Goal: Task Accomplishment & Management: Manage account settings

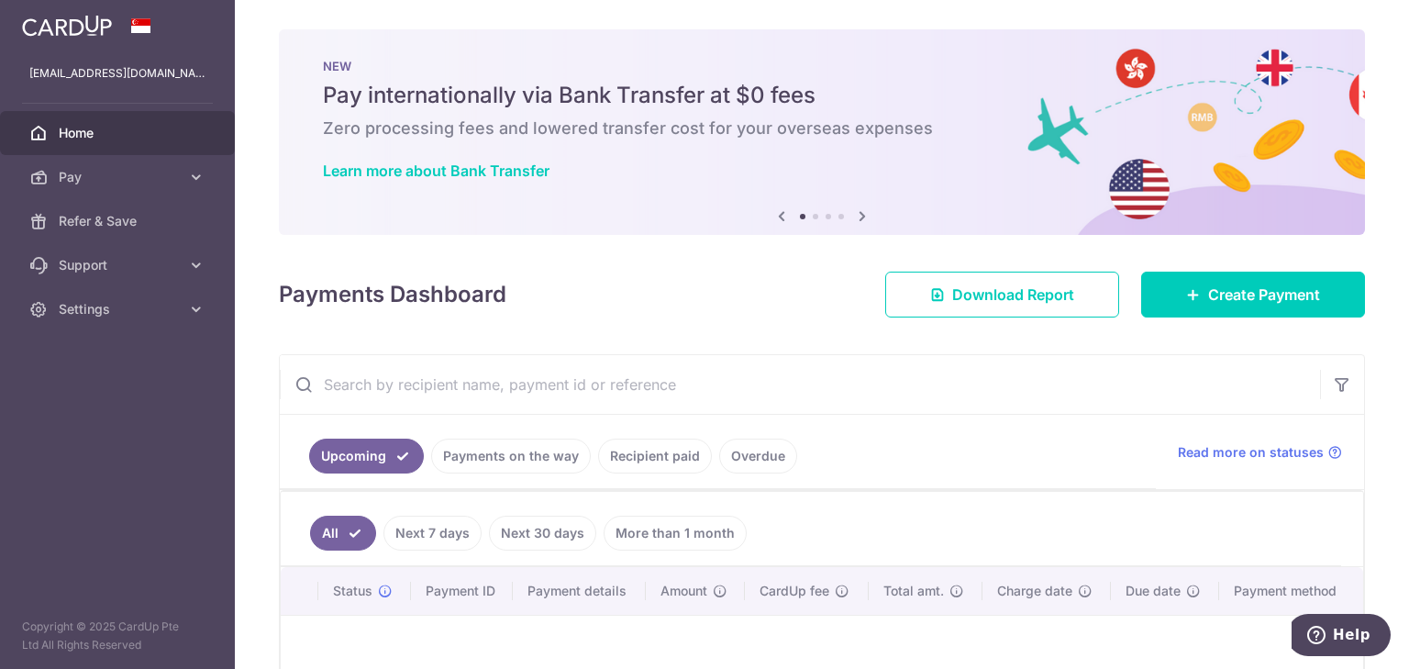
scroll to position [220, 0]
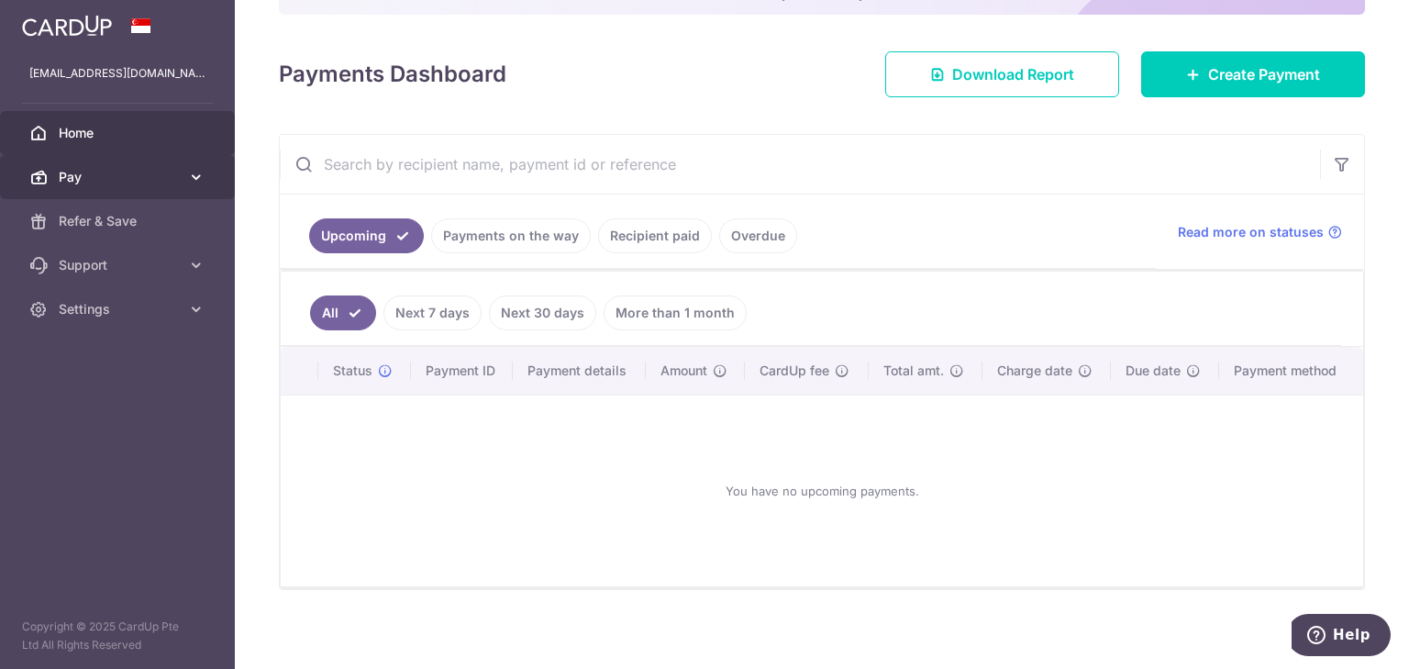
click at [141, 174] on span "Pay" at bounding box center [119, 177] width 121 height 18
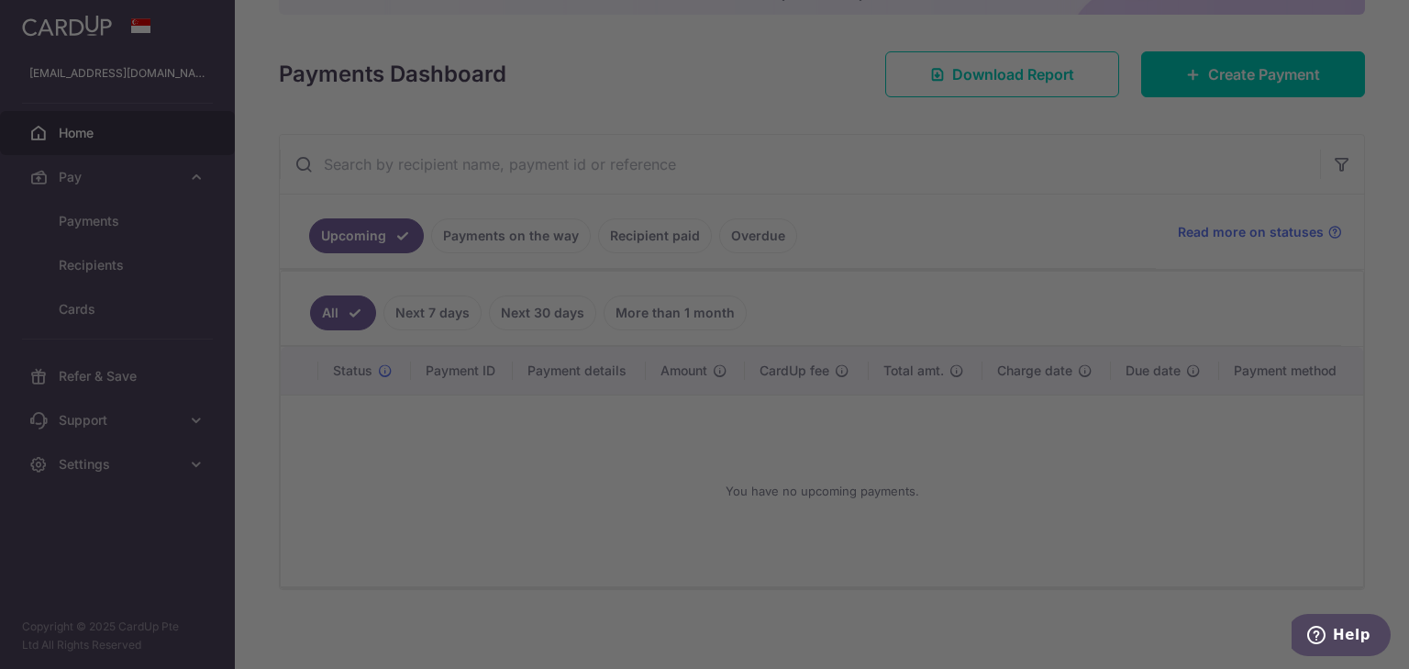
click at [182, 260] on div at bounding box center [711, 337] width 1423 height 675
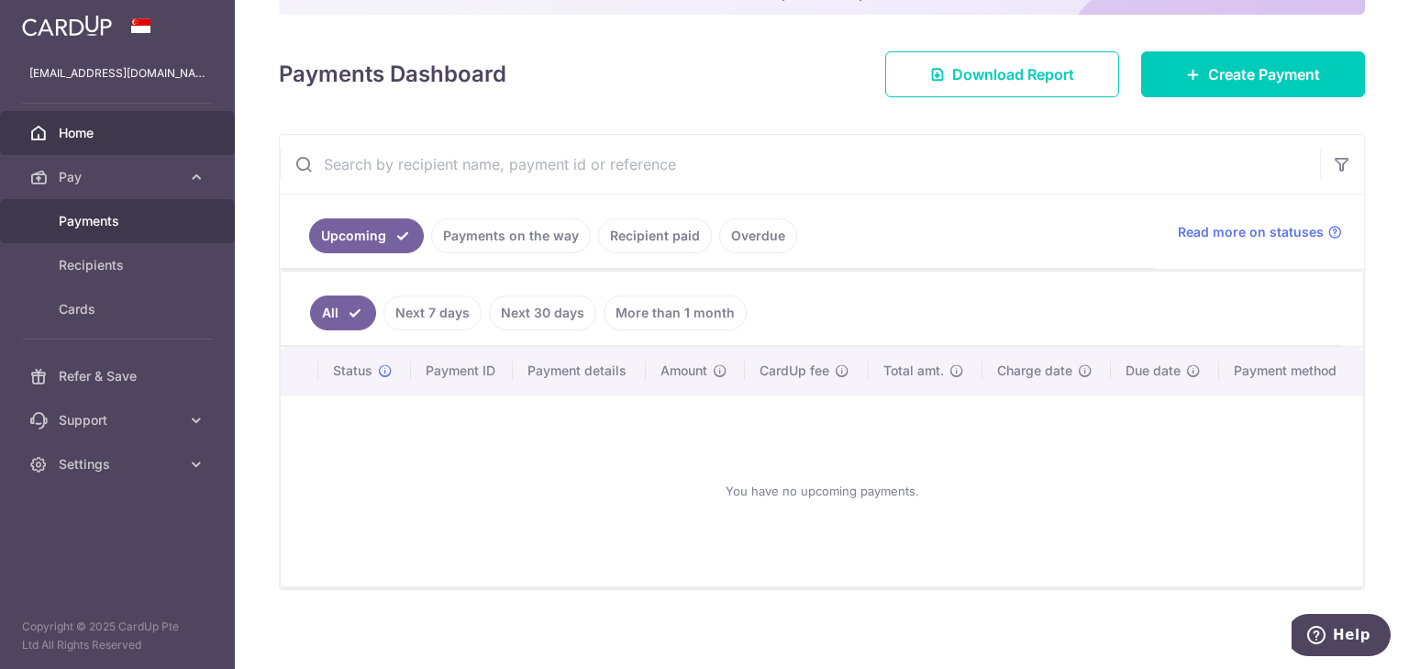
click at [181, 234] on link "Payments" at bounding box center [117, 221] width 235 height 44
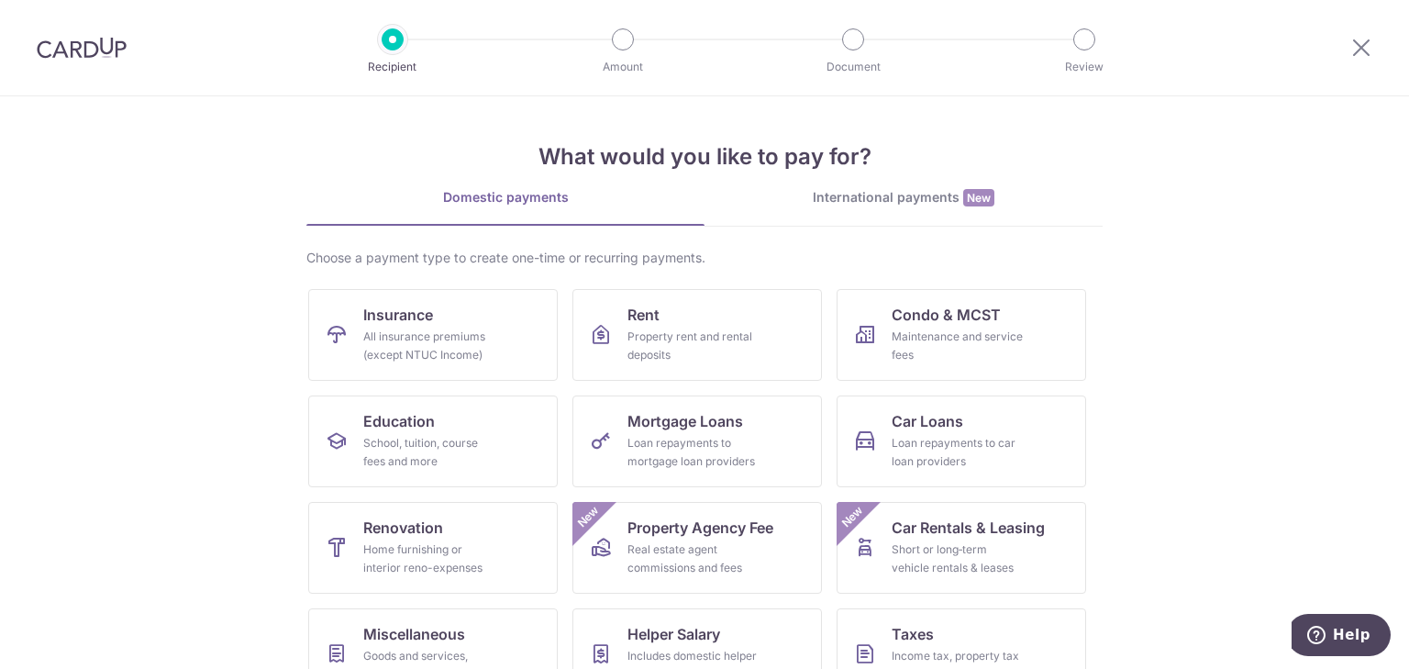
click at [55, 42] on img at bounding box center [82, 48] width 90 height 22
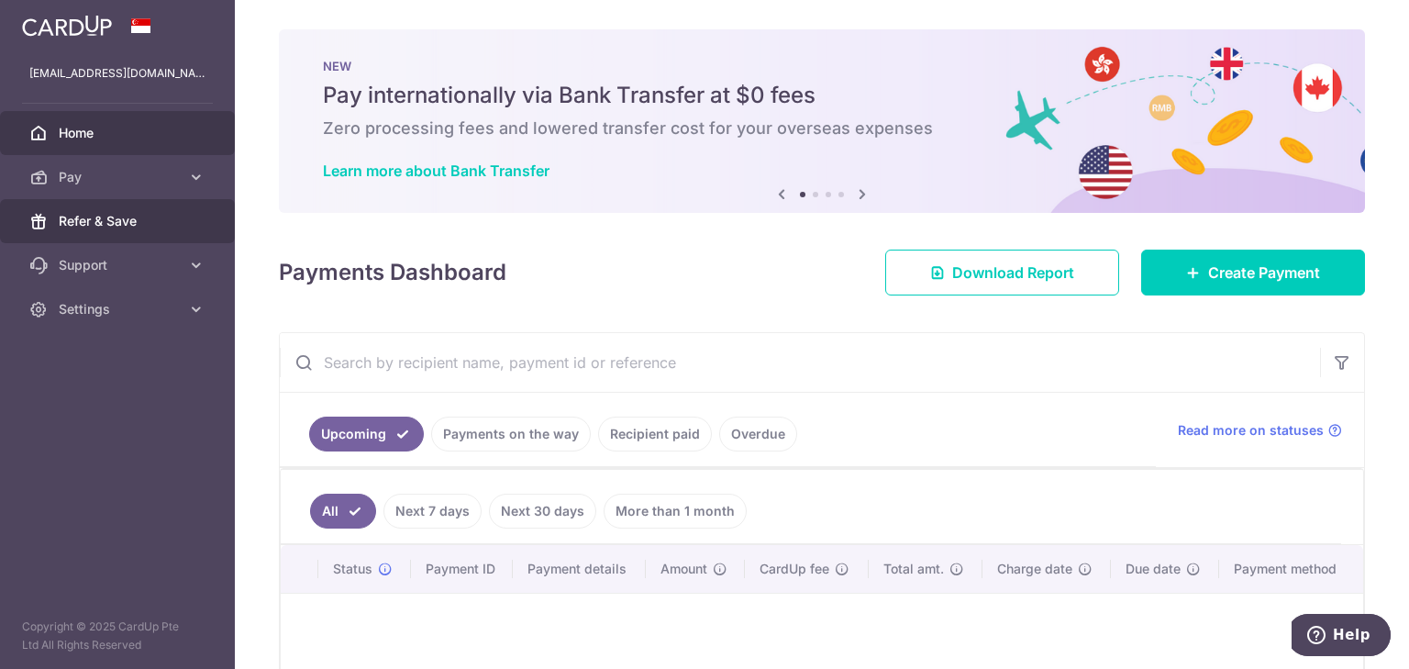
click at [98, 227] on span "Refer & Save" at bounding box center [119, 221] width 121 height 18
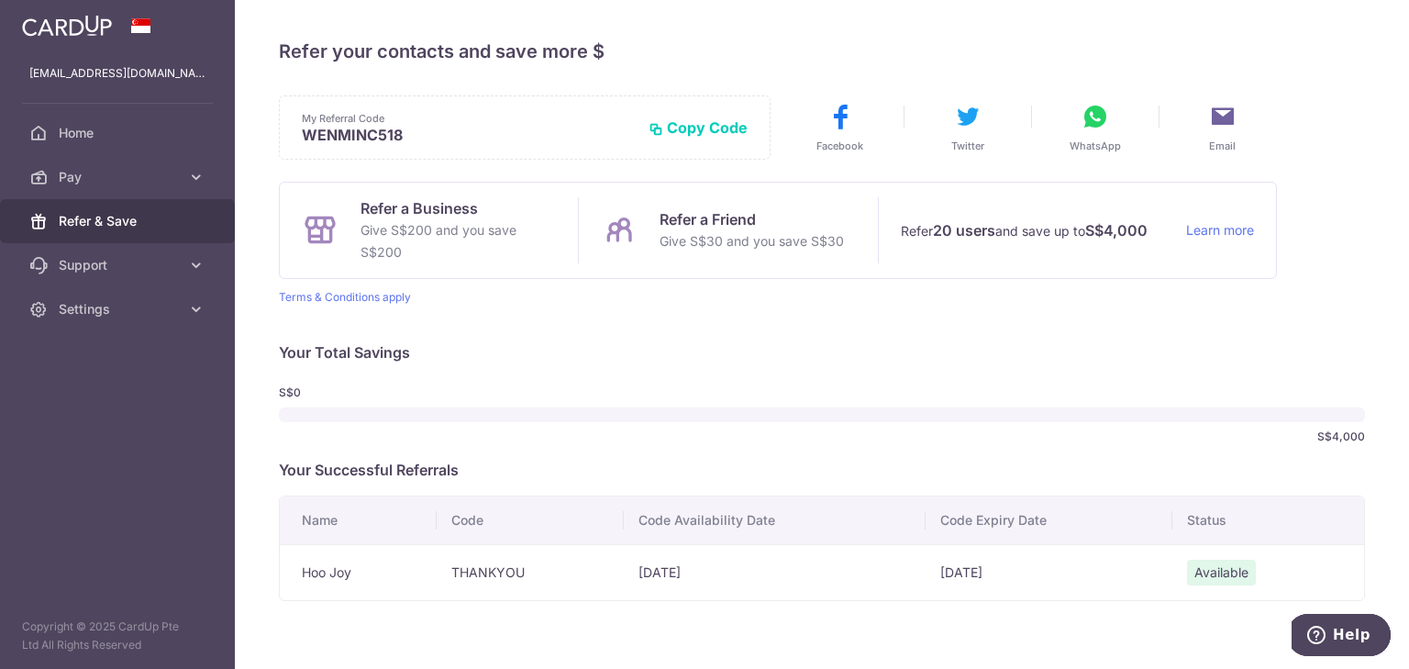
drag, startPoint x: 846, startPoint y: 577, endPoint x: 1299, endPoint y: 582, distance: 453.1
click at [1299, 582] on tr "[PERSON_NAME] [DATE] [DATE] Available" at bounding box center [822, 572] width 1084 height 56
click at [1223, 576] on span "Available" at bounding box center [1221, 573] width 69 height 26
click at [492, 576] on td "THANKYOU" at bounding box center [530, 572] width 187 height 56
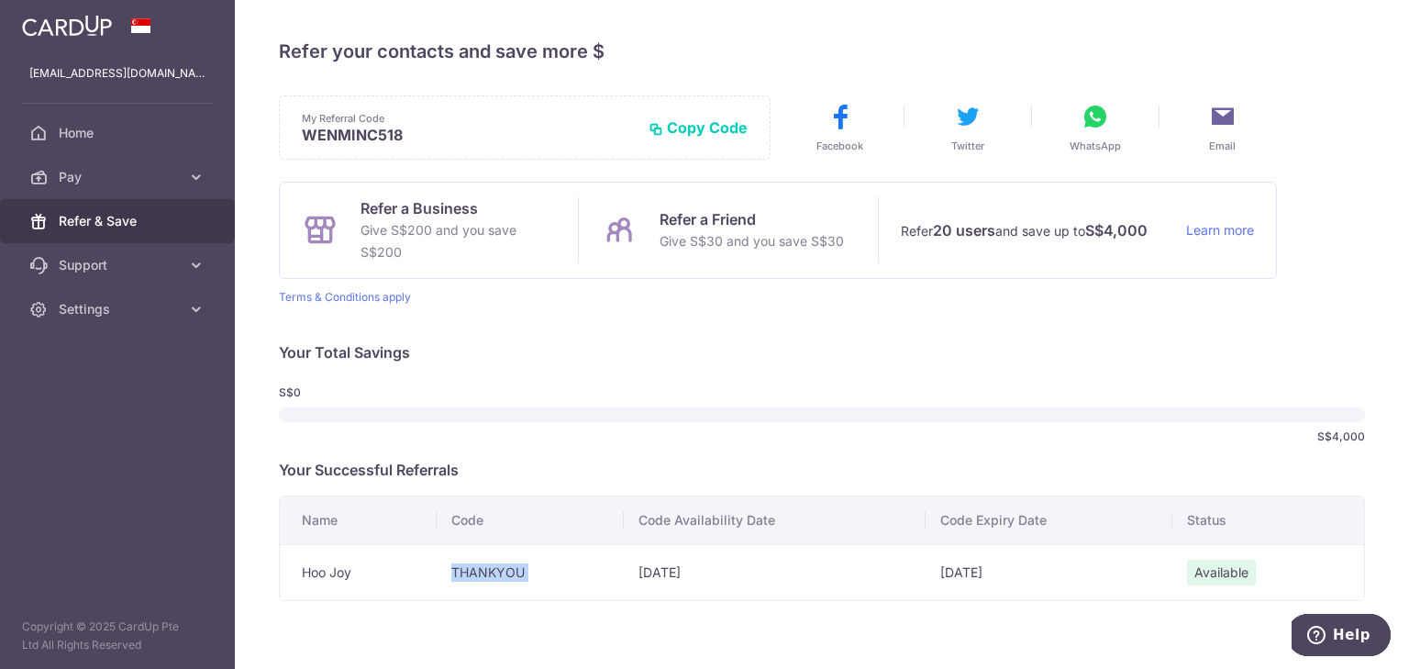
click at [492, 576] on td "THANKYOU" at bounding box center [530, 572] width 187 height 56
